Goal: Check status: Check status

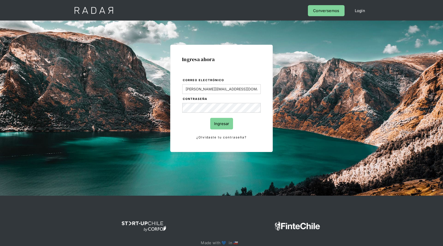
type input "[PERSON_NAME][EMAIL_ADDRESS][DOMAIN_NAME]"
click at [210, 118] on input "Ingresar" at bounding box center [221, 124] width 23 height 12
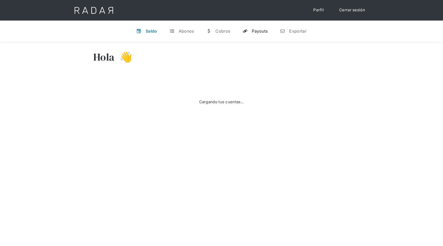
click at [263, 31] on div "Payouts" at bounding box center [260, 30] width 16 height 5
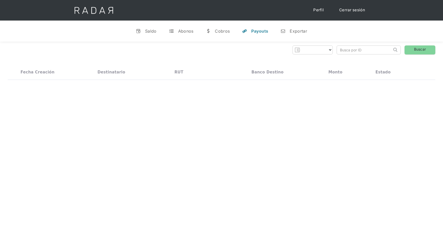
click at [352, 48] on input "search" at bounding box center [364, 50] width 55 height 8
paste input "3a80ab8d-59a9-4e6f-b40a-203927635aca"
type input "3a80ab8d-59a9-4e6f-b40a-203927635aca"
click input "Search" at bounding box center [0, 0] width 0 height 0
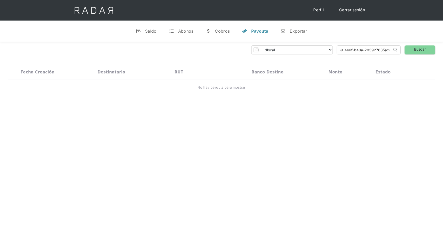
scroll to position [0, 0]
click at [309, 50] on select "dlocal demergechile fcacl2 remitee clpro coster urigol radar-cliente radar-clie…" at bounding box center [297, 50] width 72 height 8
select select "prontopaga"
click at [261, 46] on select "dlocal demergechile fcacl2 remitee clpro coster urigol radar-cliente radar-clie…" at bounding box center [297, 50] width 72 height 8
click at [396, 48] on img at bounding box center [395, 50] width 4 height 4
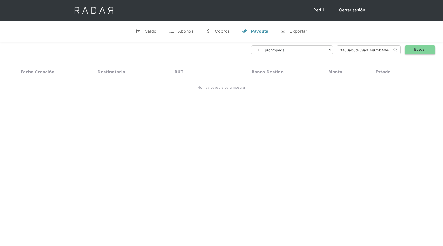
click at [414, 48] on link "Buscar" at bounding box center [420, 49] width 31 height 9
click at [418, 89] on img at bounding box center [419, 89] width 6 height 6
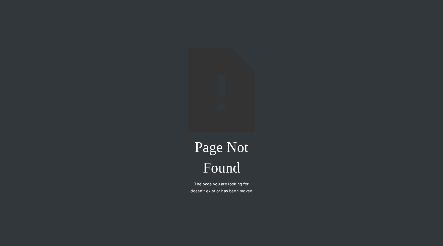
click at [282, 93] on div "Page Not Found The page you are looking for doesn't exist or has been moved" at bounding box center [221, 123] width 443 height 246
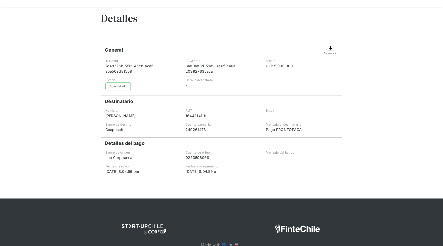
scroll to position [39, 0]
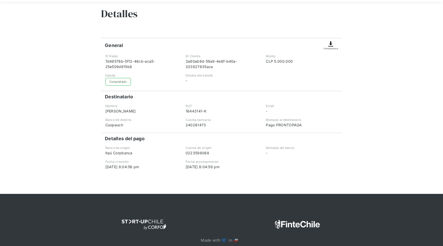
click at [329, 46] on img at bounding box center [331, 44] width 6 height 6
click at [331, 45] on img at bounding box center [331, 44] width 6 height 6
click at [108, 61] on div "7d48576b-5f12-46cb-aca5-25e509d815b8" at bounding box center [141, 63] width 72 height 11
drag, startPoint x: 108, startPoint y: 61, endPoint x: 119, endPoint y: 64, distance: 11.6
click at [120, 64] on div "7d48576b-5f12-46cb-aca5-25e509d815b8" at bounding box center [141, 63] width 72 height 11
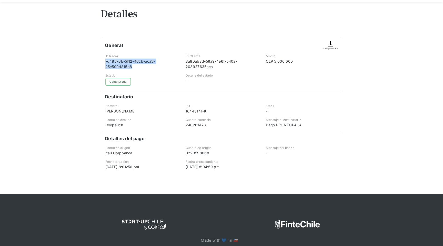
copy div "7d48576b-5f12-46cb-aca5-25e509d815b8"
click at [368, 63] on div "Volver Detalles General Comprobante ID Radar 7d48576b-5f12-46cb-aca5-25e509d815…" at bounding box center [221, 87] width 443 height 213
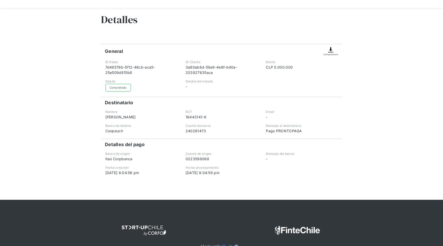
scroll to position [42, 0]
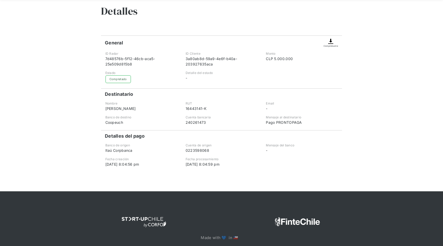
click at [332, 45] on div "Comprobante" at bounding box center [331, 45] width 15 height 3
click at [333, 46] on div "Comprobante" at bounding box center [331, 45] width 15 height 3
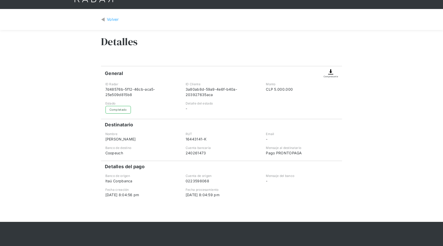
scroll to position [0, 0]
